Goal: Find specific page/section: Find specific page/section

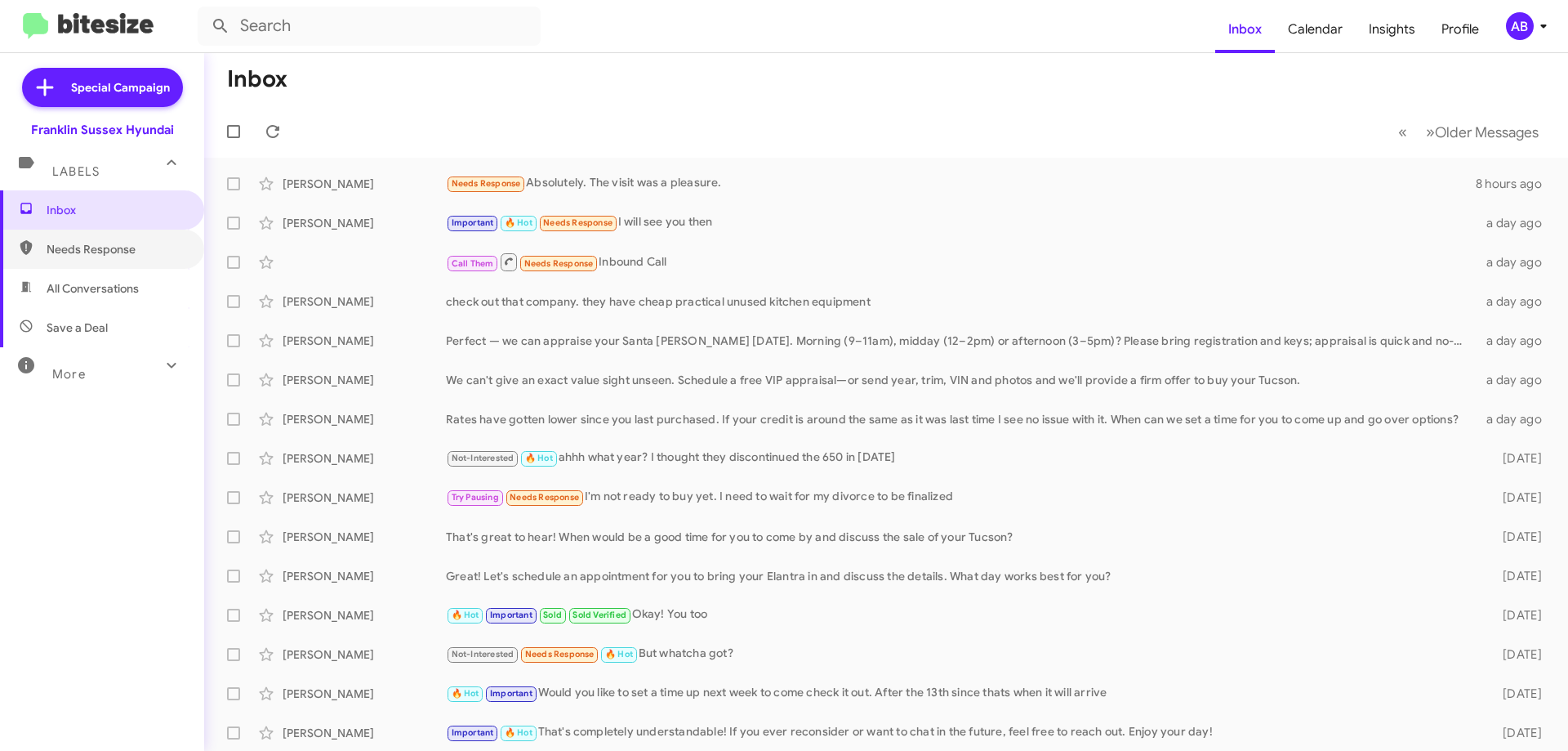
click at [120, 263] on span "Needs Response" at bounding box center [102, 249] width 204 height 39
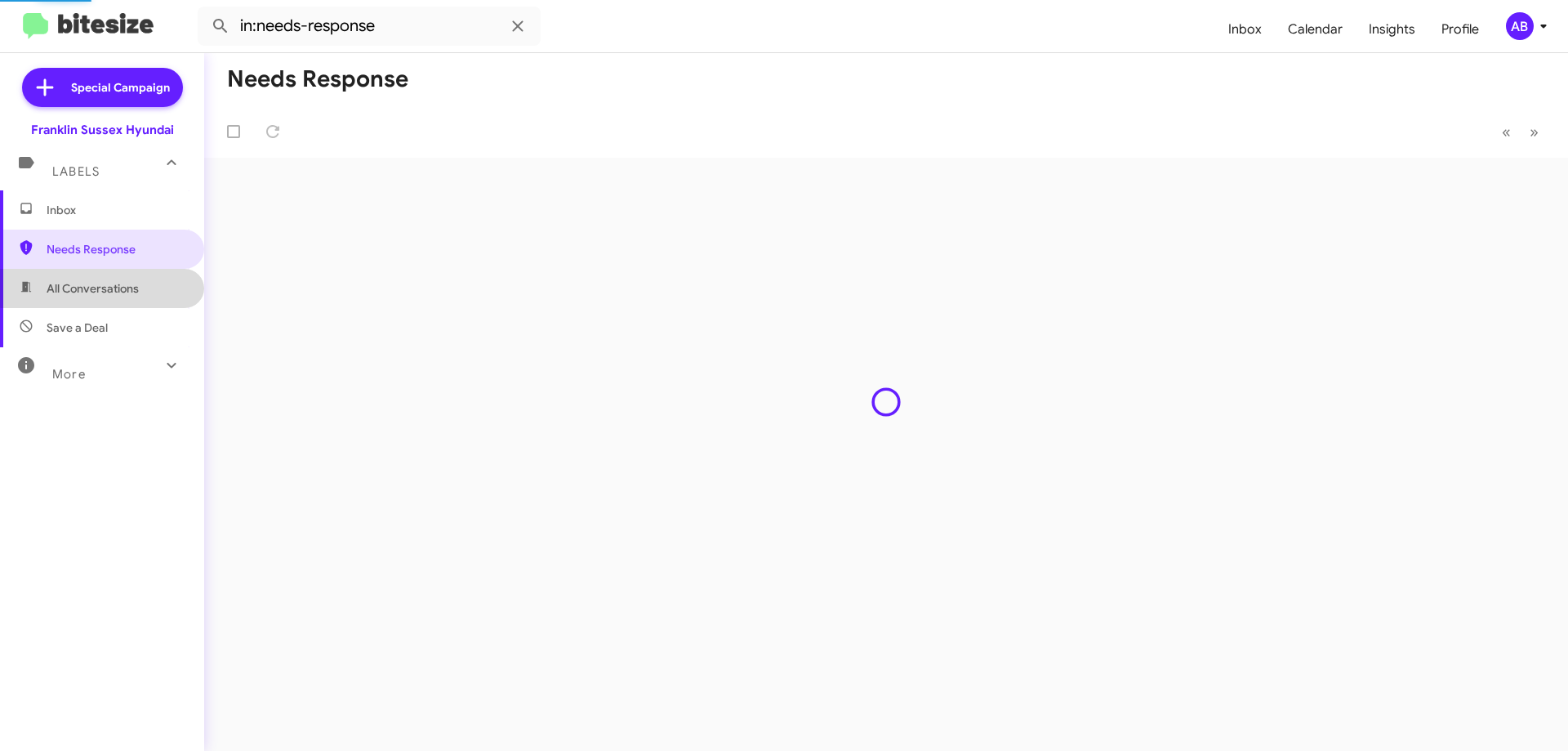
click at [123, 287] on span "All Conversations" at bounding box center [93, 288] width 93 height 17
type input "in:all-conversations"
